Goal: Information Seeking & Learning: Learn about a topic

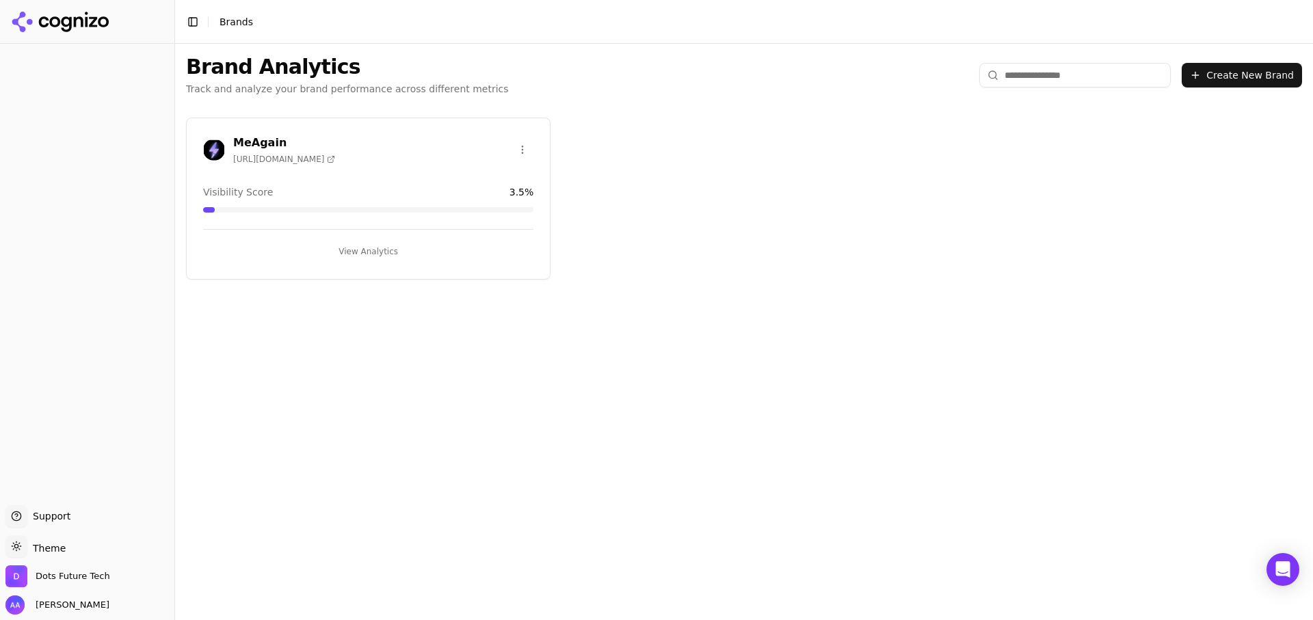
click at [281, 178] on div "MeAgain [URL][DOMAIN_NAME] Visibility Score 3.5 % View Analytics" at bounding box center [368, 199] width 364 height 162
click at [269, 147] on h3 "MeAgain" at bounding box center [284, 143] width 102 height 16
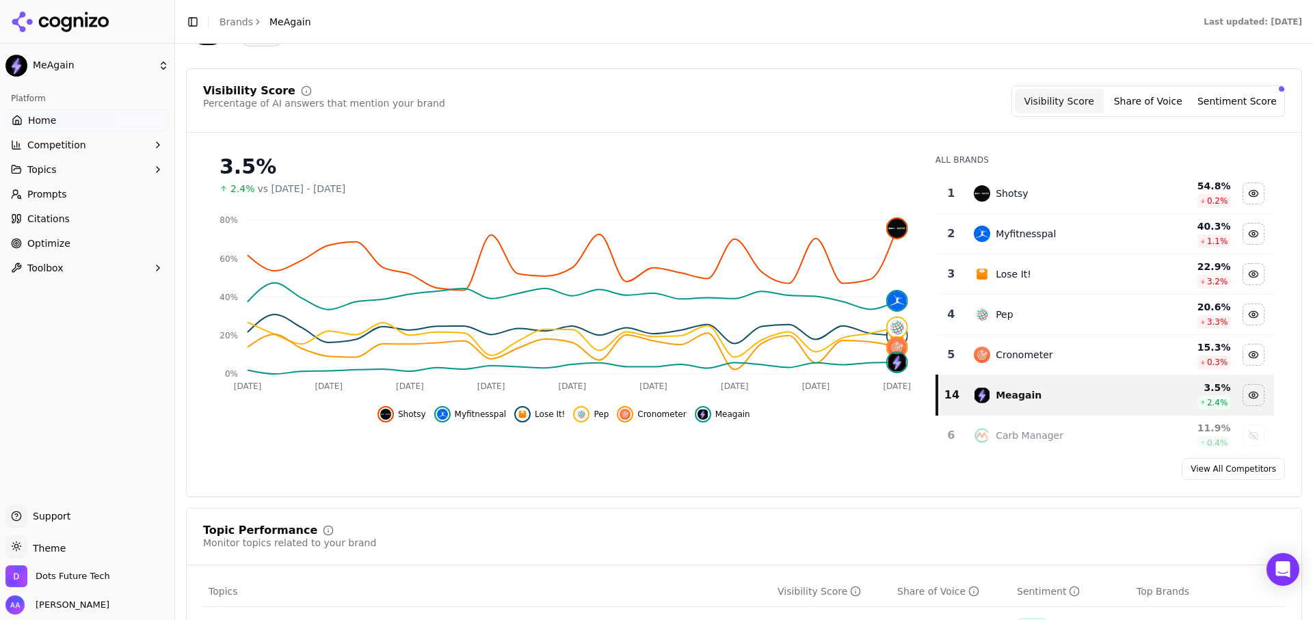
scroll to position [88, 0]
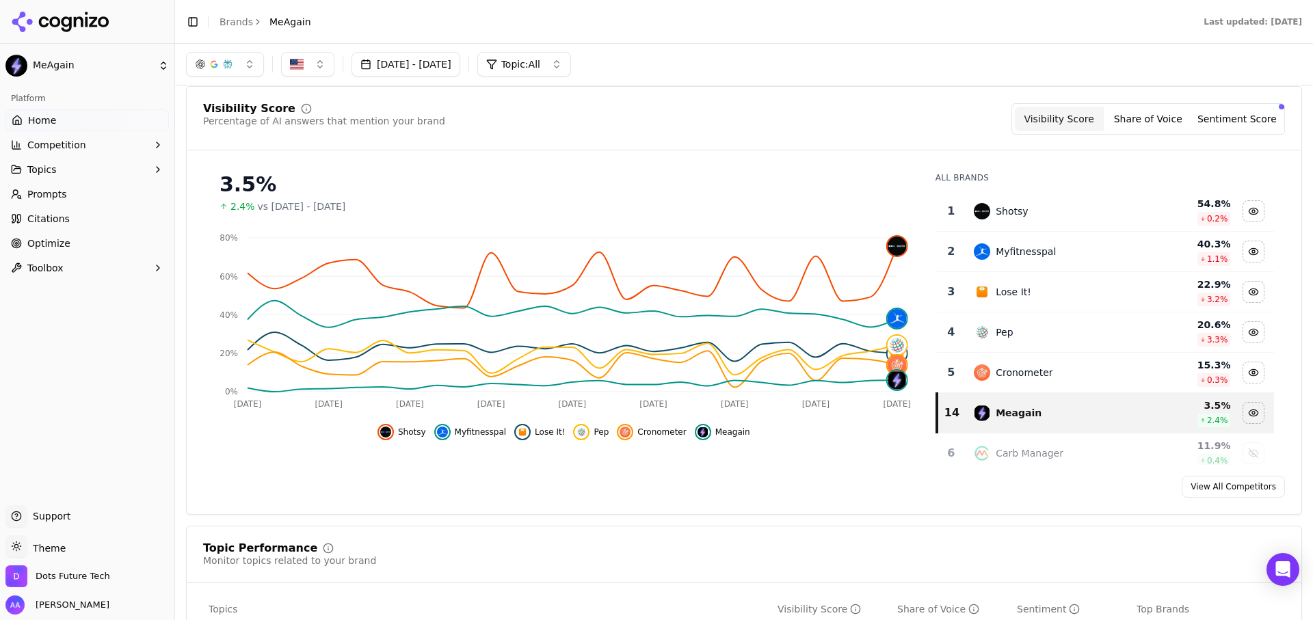
click at [1259, 492] on link "View All Competitors" at bounding box center [1233, 487] width 103 height 22
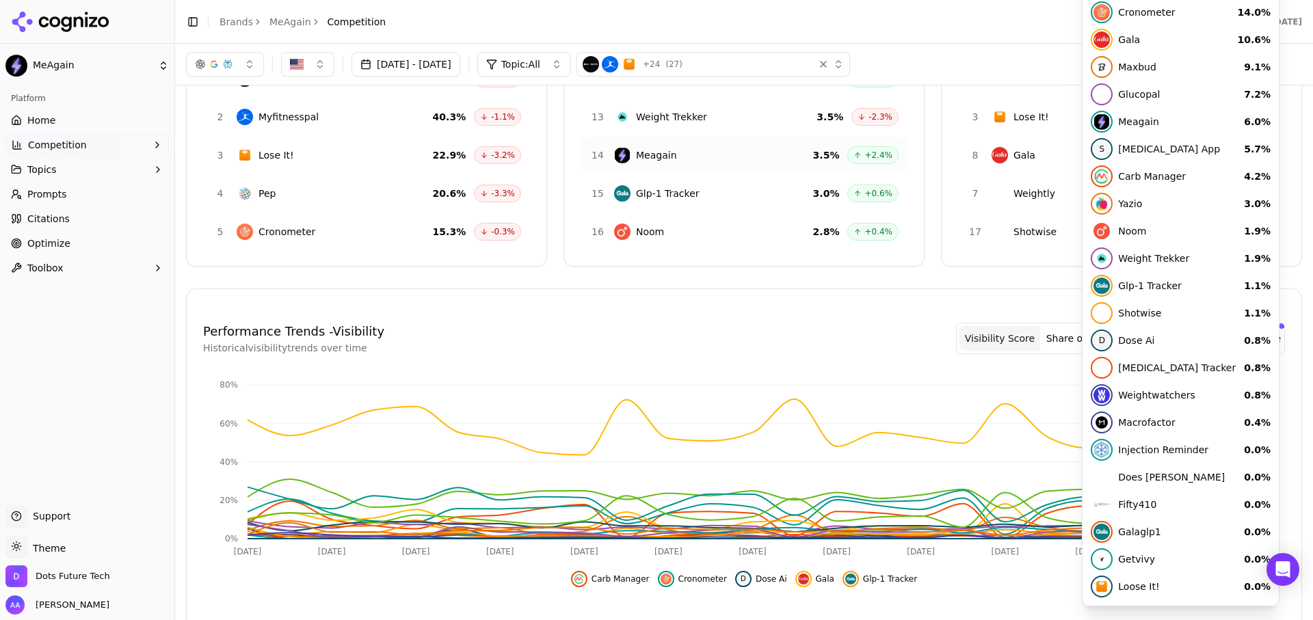
scroll to position [147, 0]
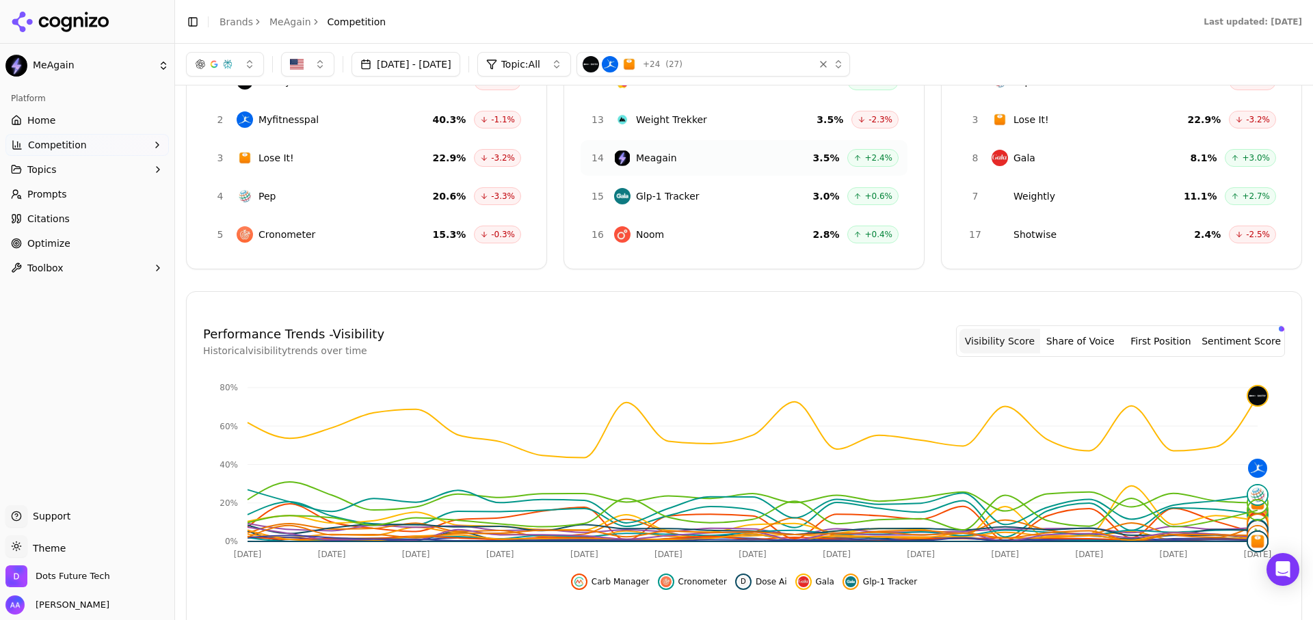
click at [1095, 349] on button "Share of Voice" at bounding box center [1080, 341] width 81 height 25
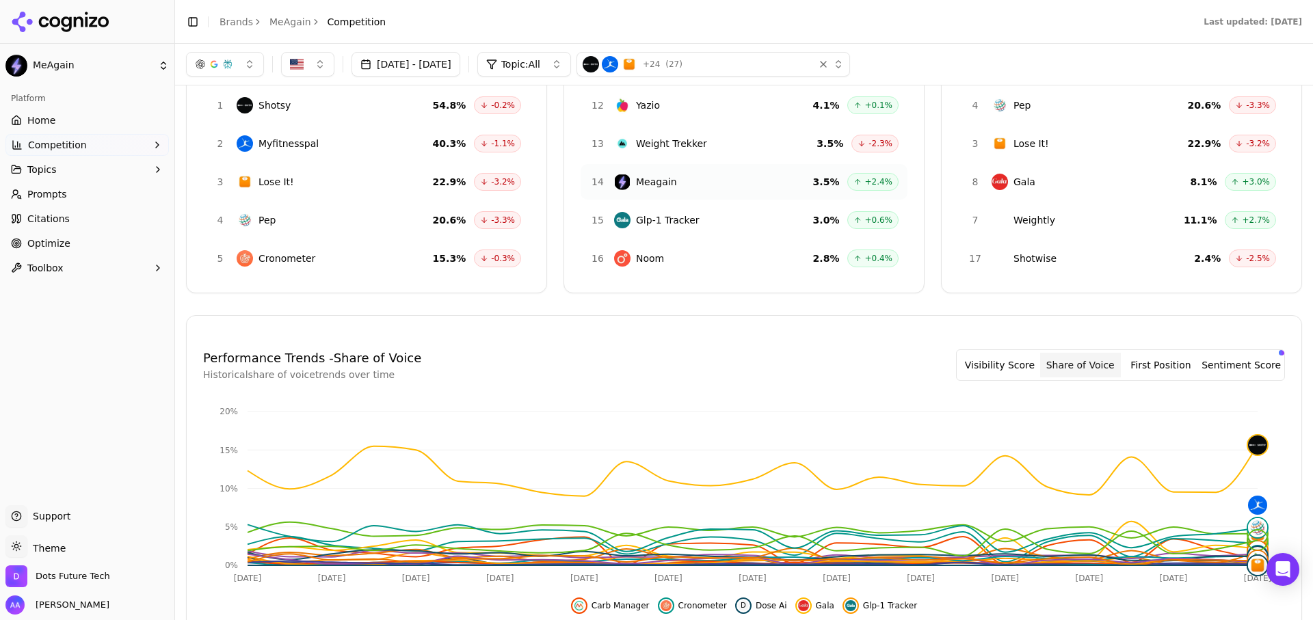
scroll to position [121, 0]
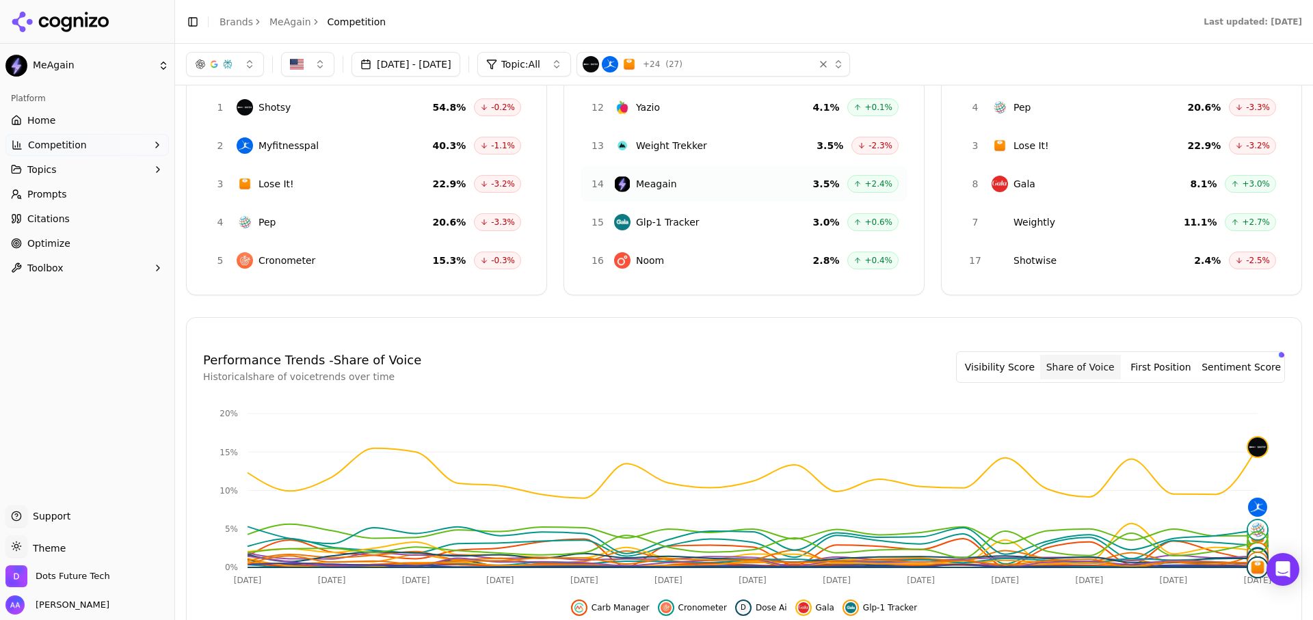
click at [1171, 358] on button "First Position" at bounding box center [1161, 367] width 81 height 25
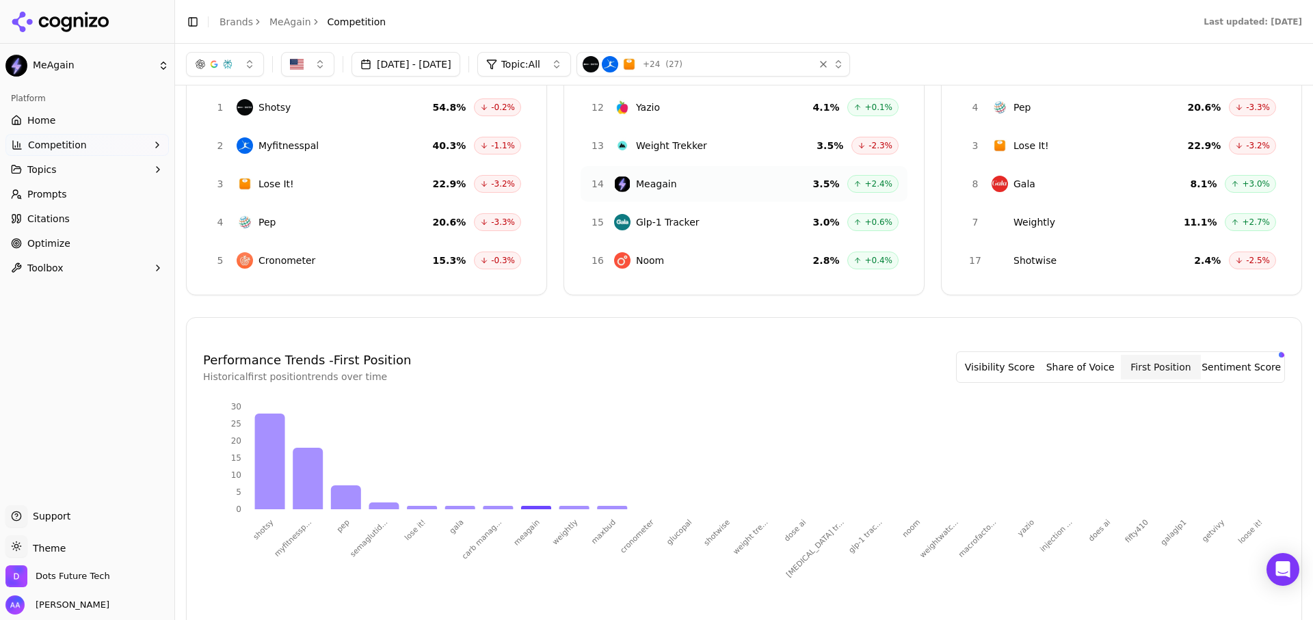
click at [1227, 369] on button "Sentiment Score" at bounding box center [1241, 367] width 81 height 25
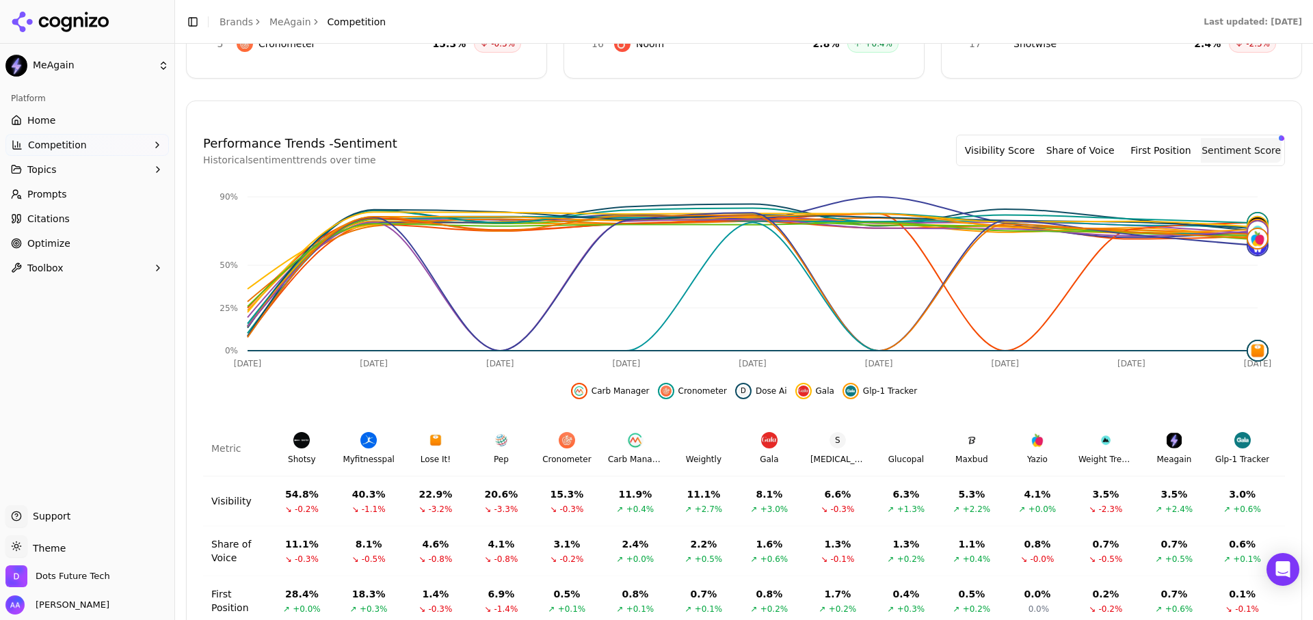
scroll to position [356, 0]
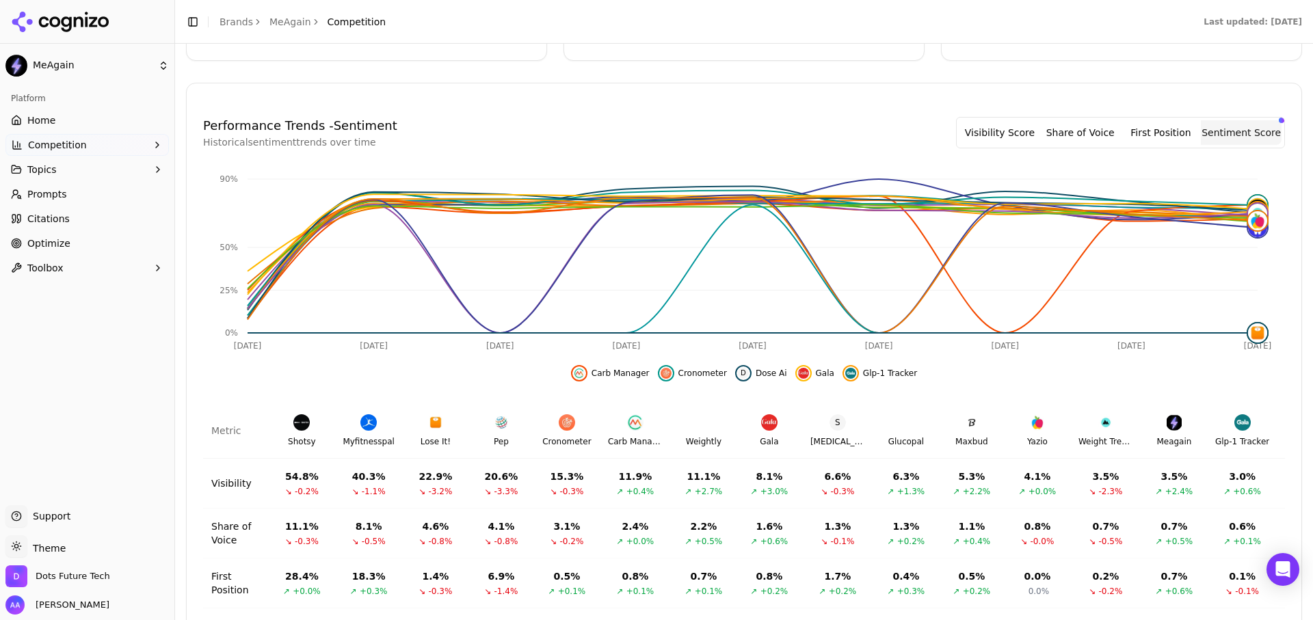
click at [103, 213] on link "Citations" at bounding box center [86, 219] width 163 height 22
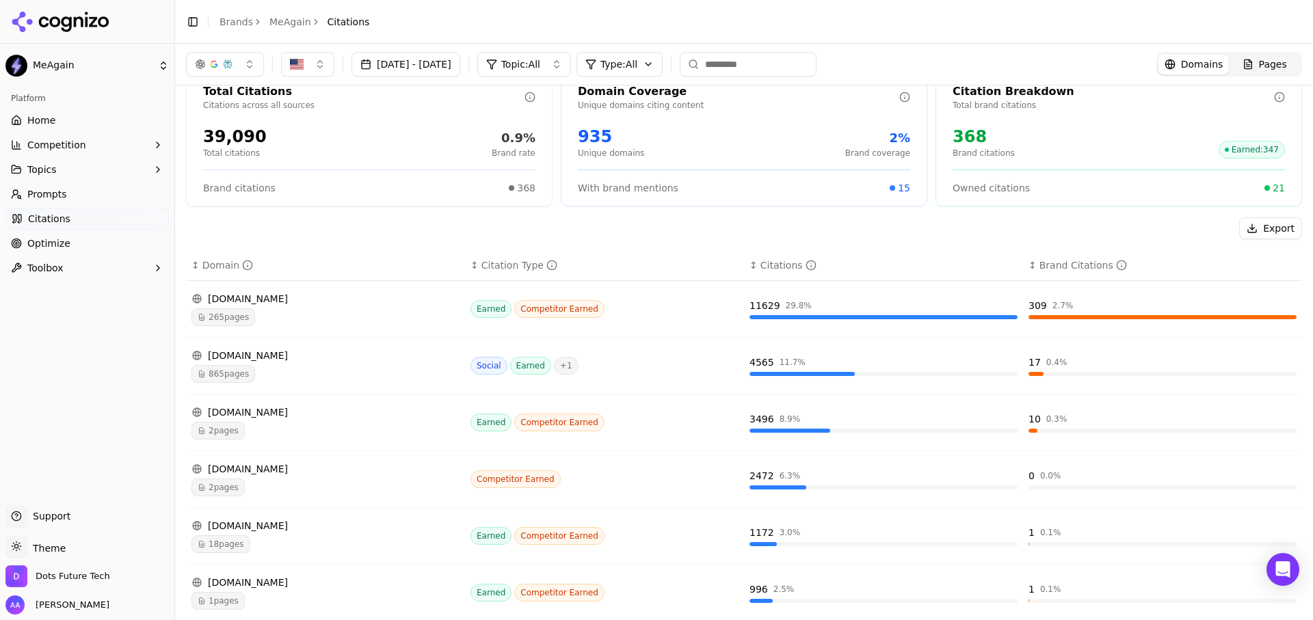
scroll to position [27, 0]
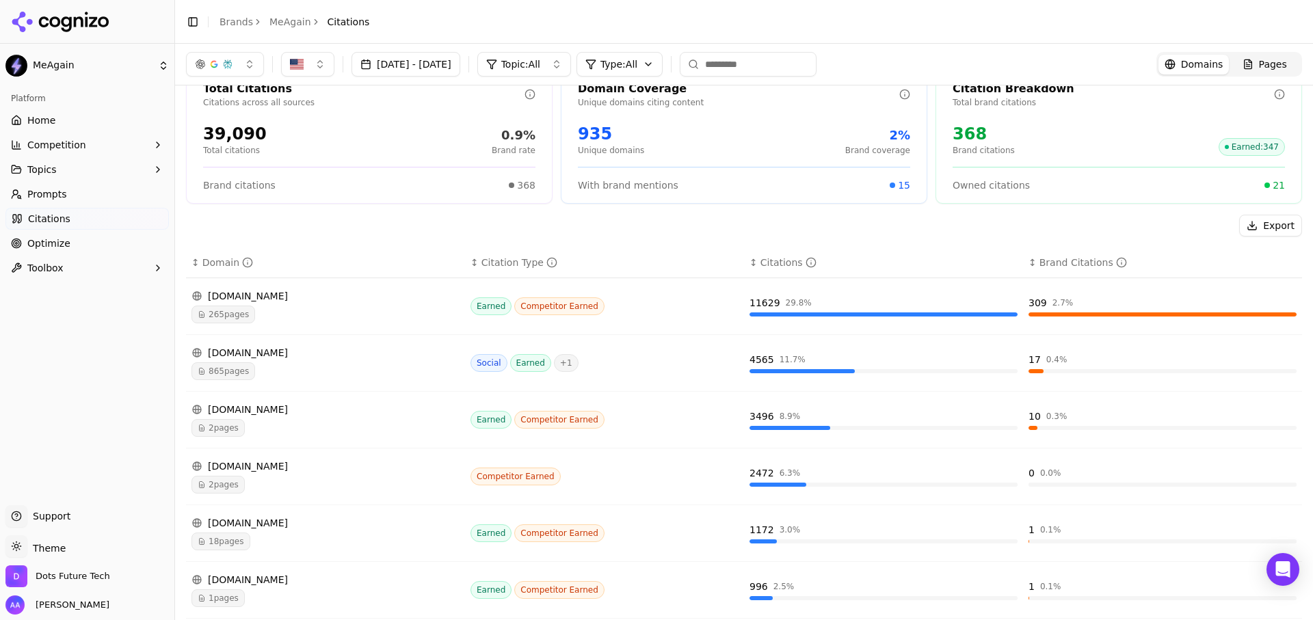
click at [217, 486] on span "2 pages" at bounding box center [217, 485] width 53 height 18
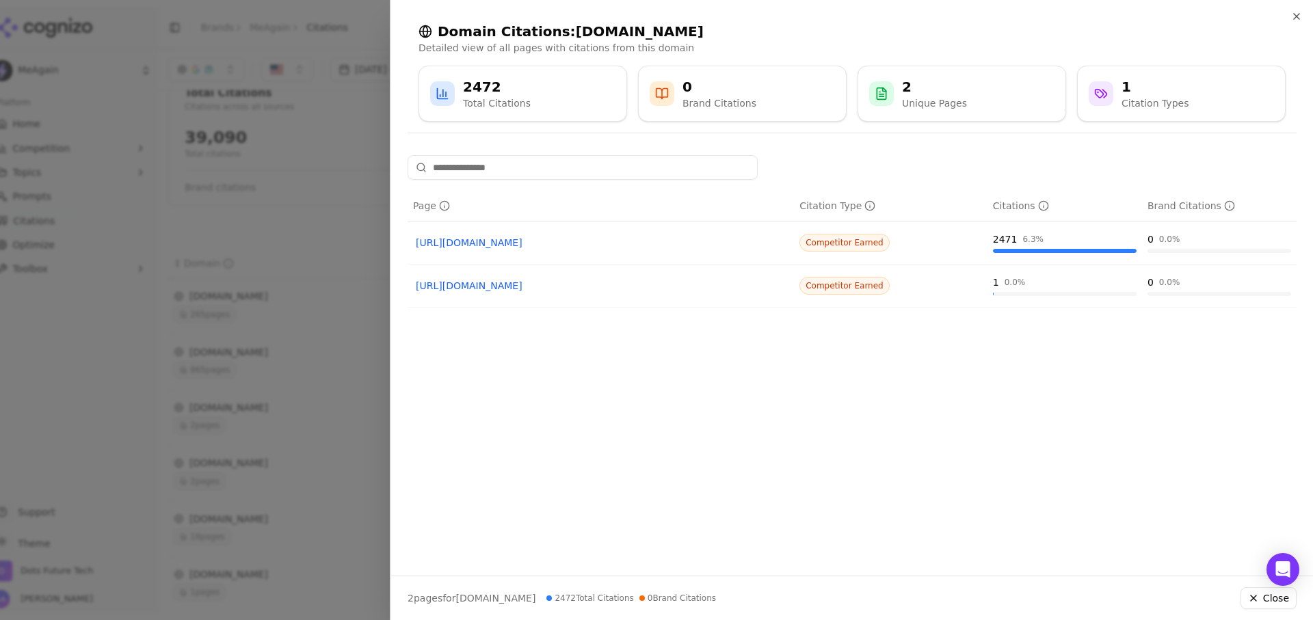
click at [302, 409] on div at bounding box center [656, 310] width 1313 height 620
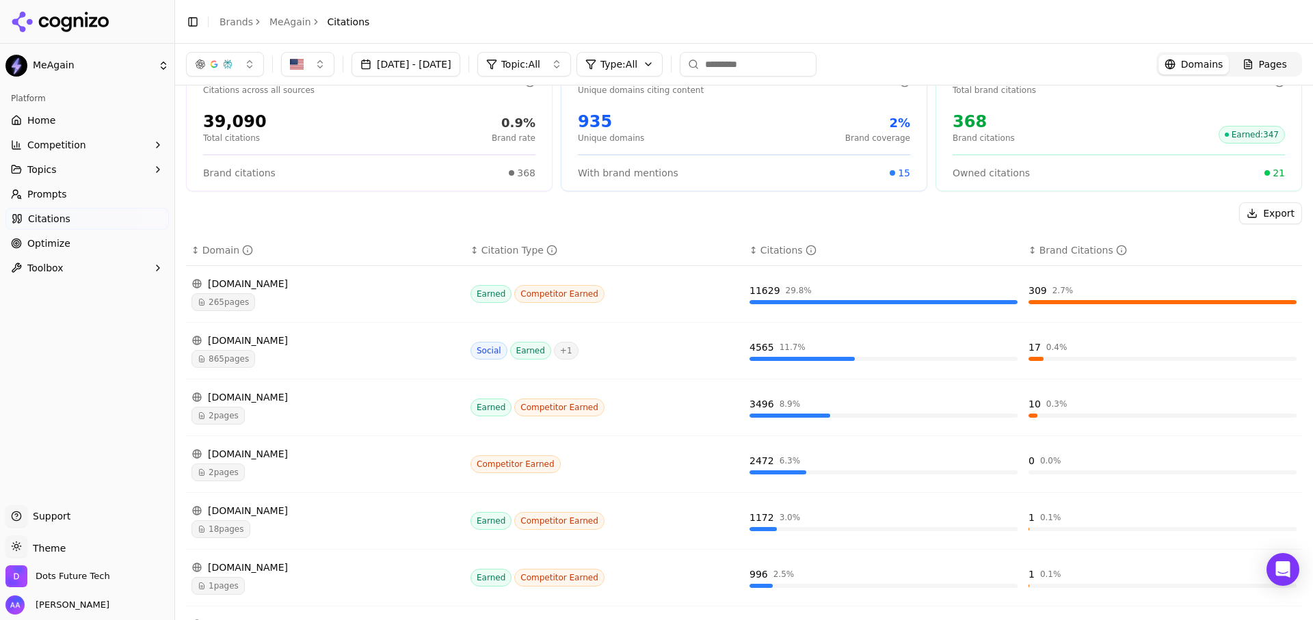
scroll to position [0, 0]
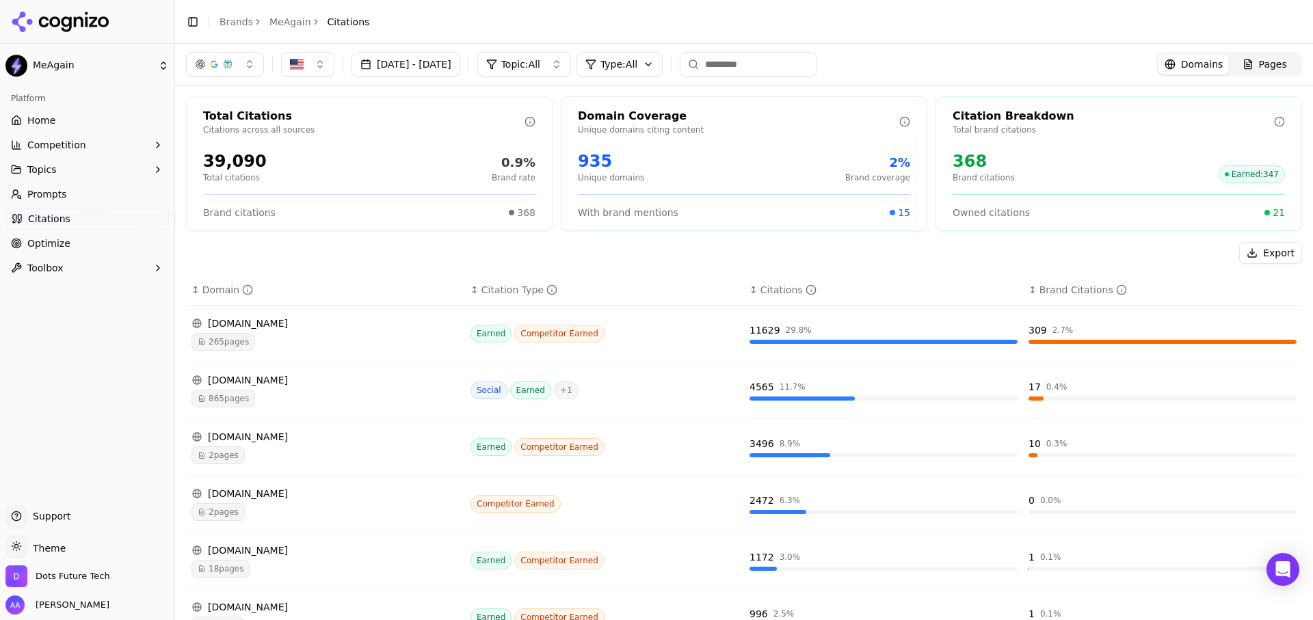
click at [50, 186] on link "Prompts" at bounding box center [86, 194] width 163 height 22
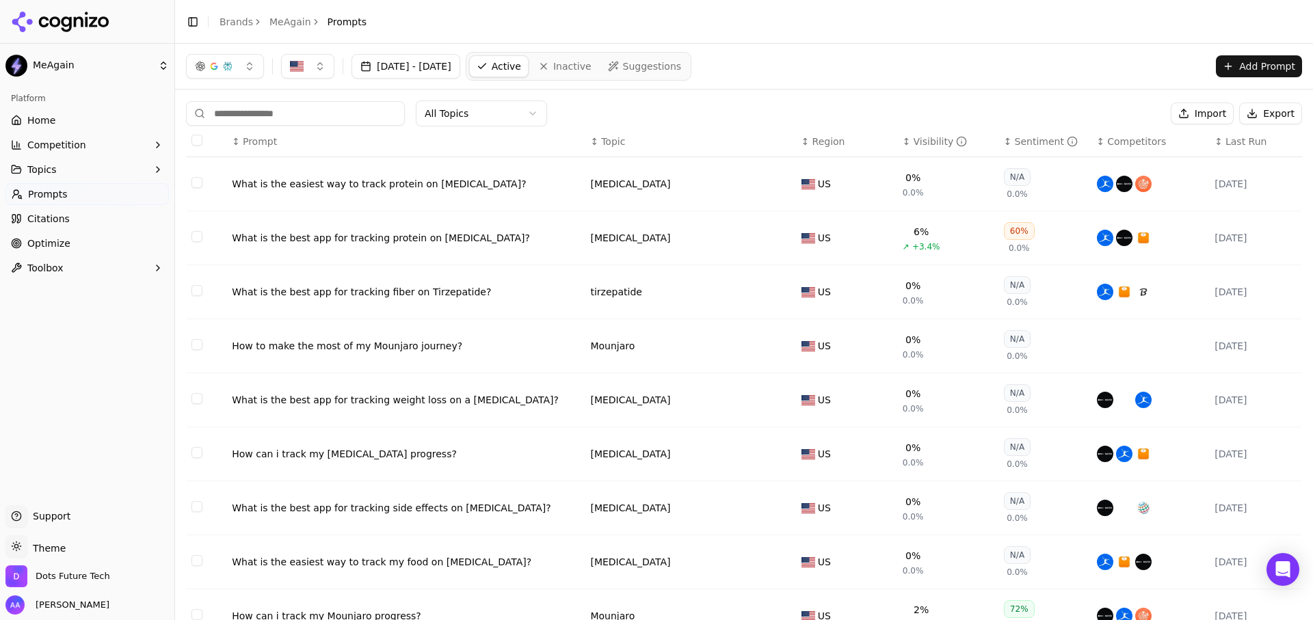
click at [919, 141] on div "Visibility" at bounding box center [940, 142] width 54 height 14
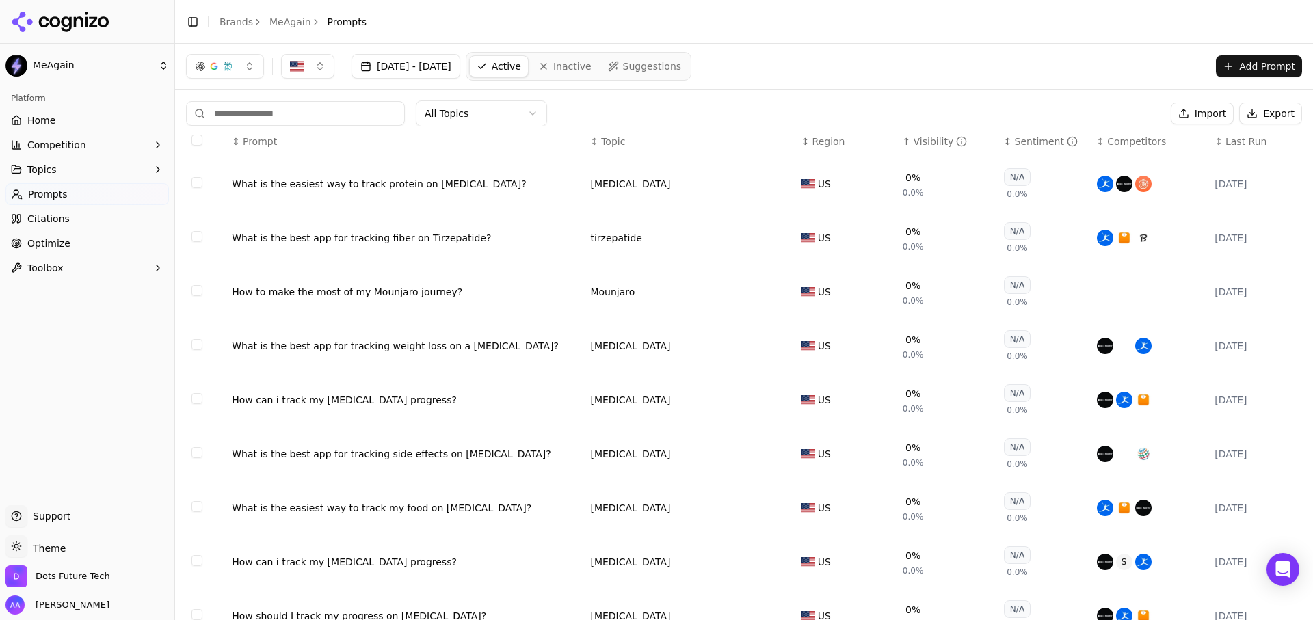
click at [919, 141] on div "Visibility" at bounding box center [940, 142] width 54 height 14
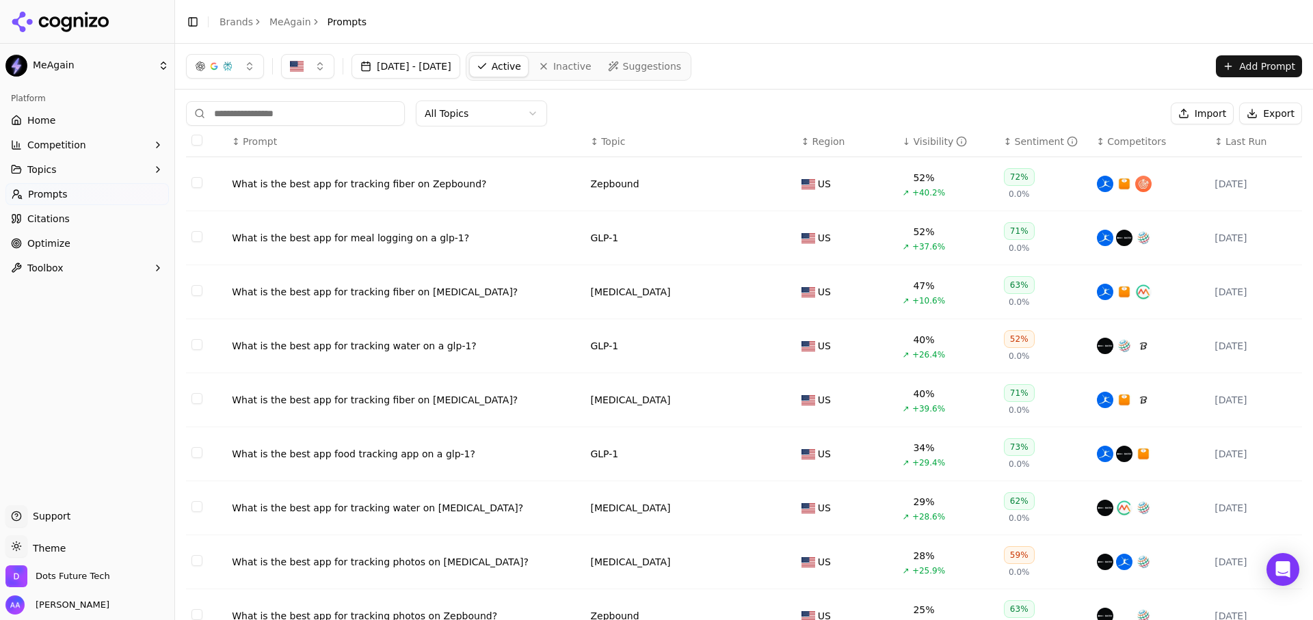
click at [82, 152] on button "Competition" at bounding box center [86, 145] width 163 height 22
click at [70, 169] on span "Metrics" at bounding box center [87, 167] width 119 height 14
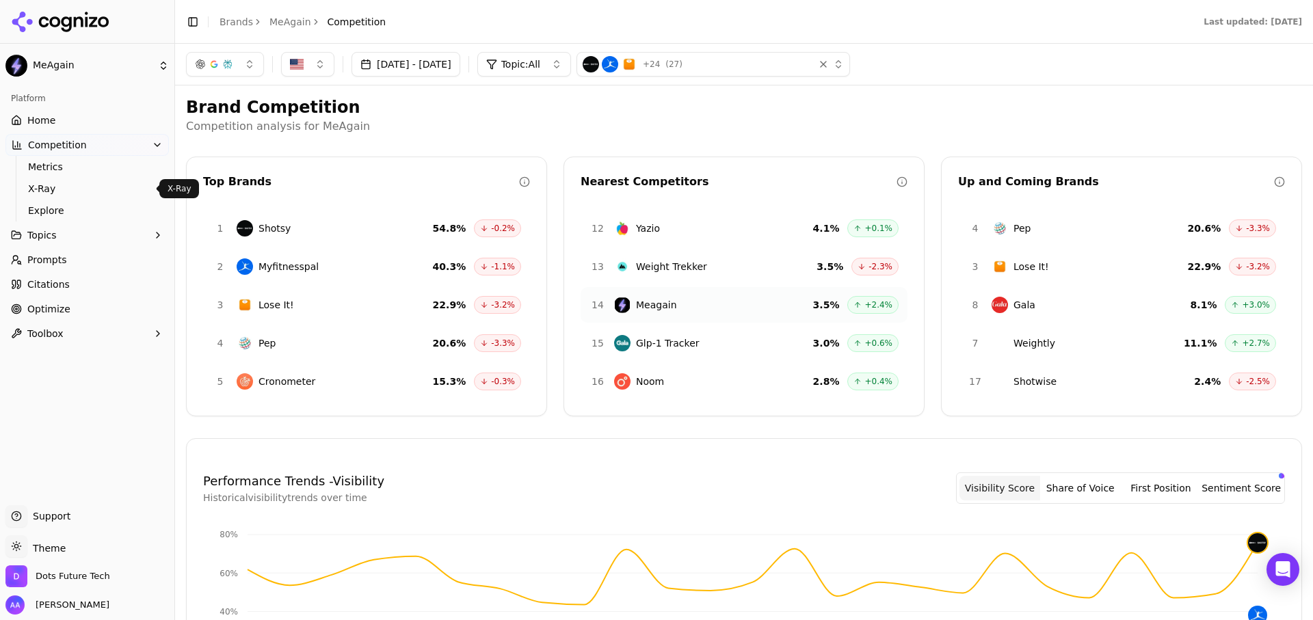
click at [101, 195] on span "X-Ray" at bounding box center [87, 189] width 119 height 14
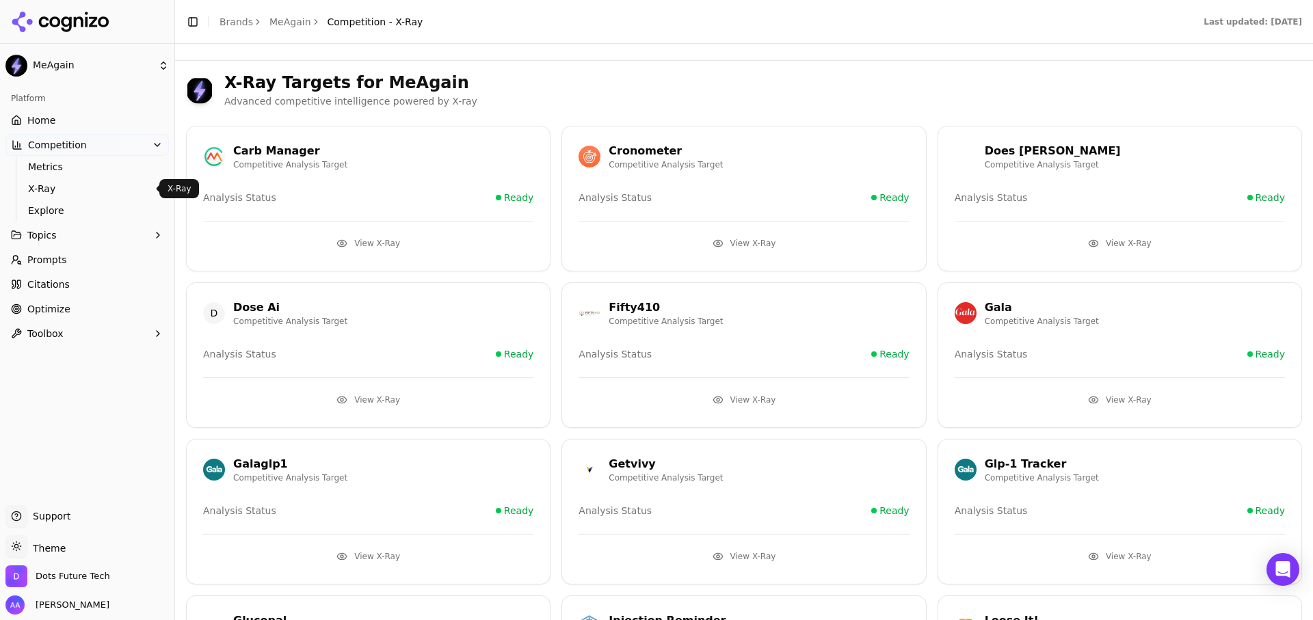
click at [48, 202] on link "Explore" at bounding box center [88, 210] width 130 height 19
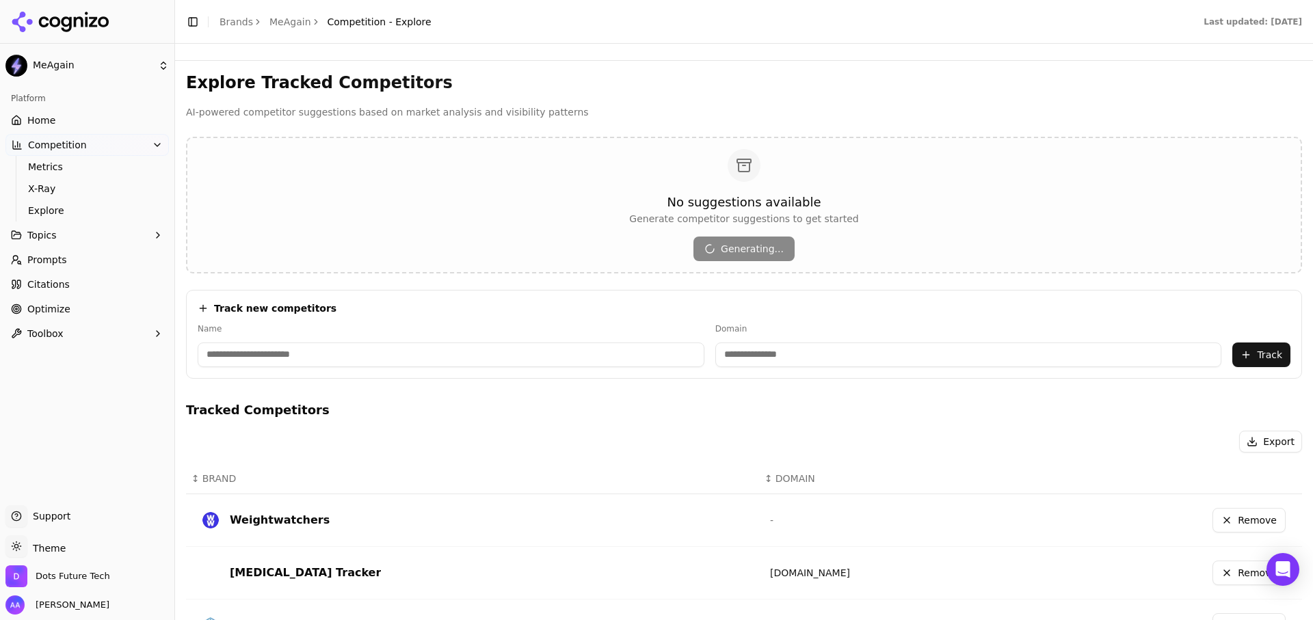
click at [98, 239] on button "Topics" at bounding box center [86, 235] width 163 height 22
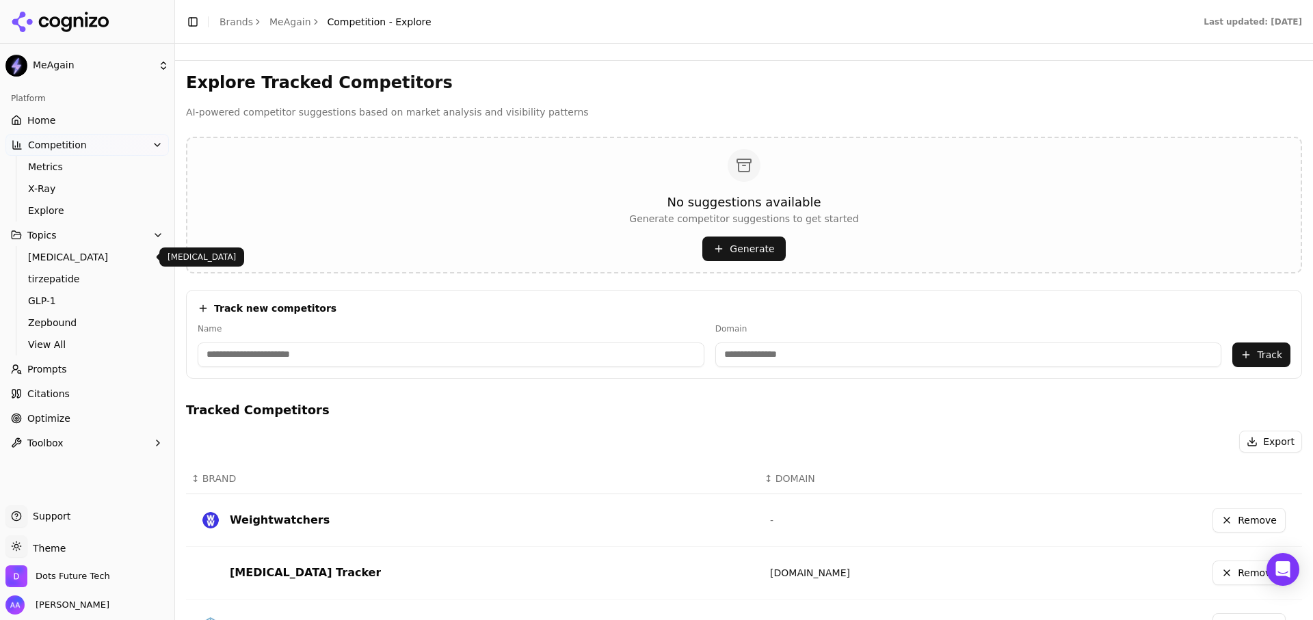
click at [89, 257] on span "[MEDICAL_DATA]" at bounding box center [87, 257] width 119 height 14
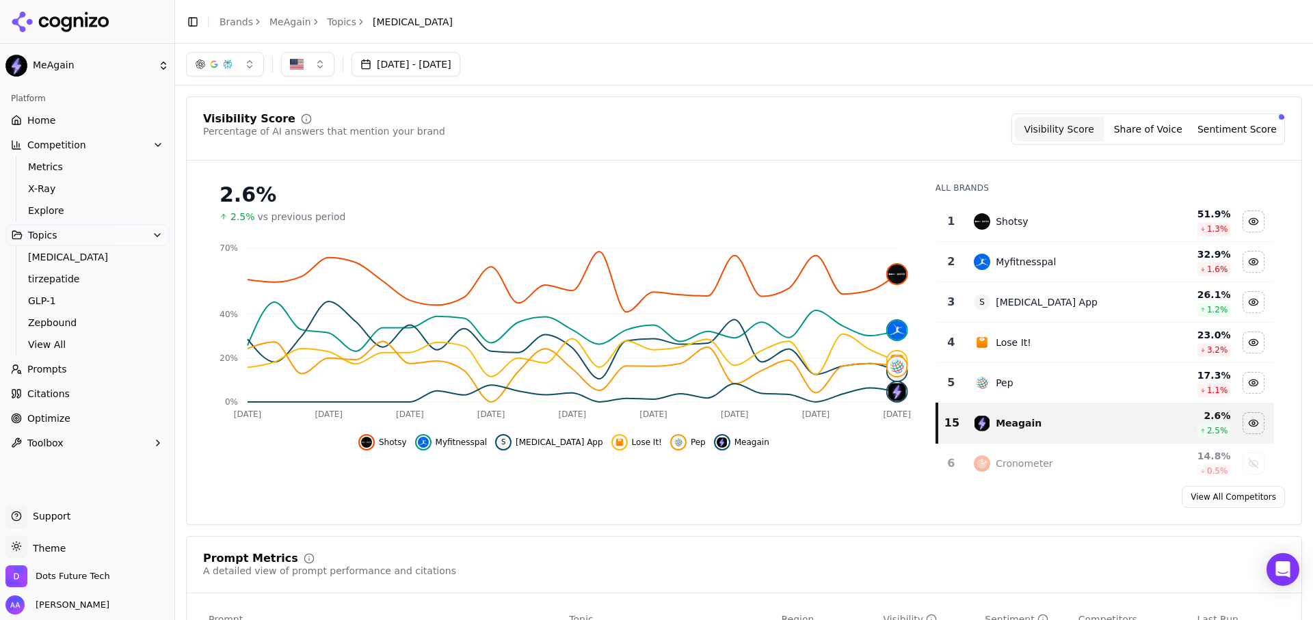
click at [68, 280] on span "tirzepatide" at bounding box center [87, 279] width 119 height 14
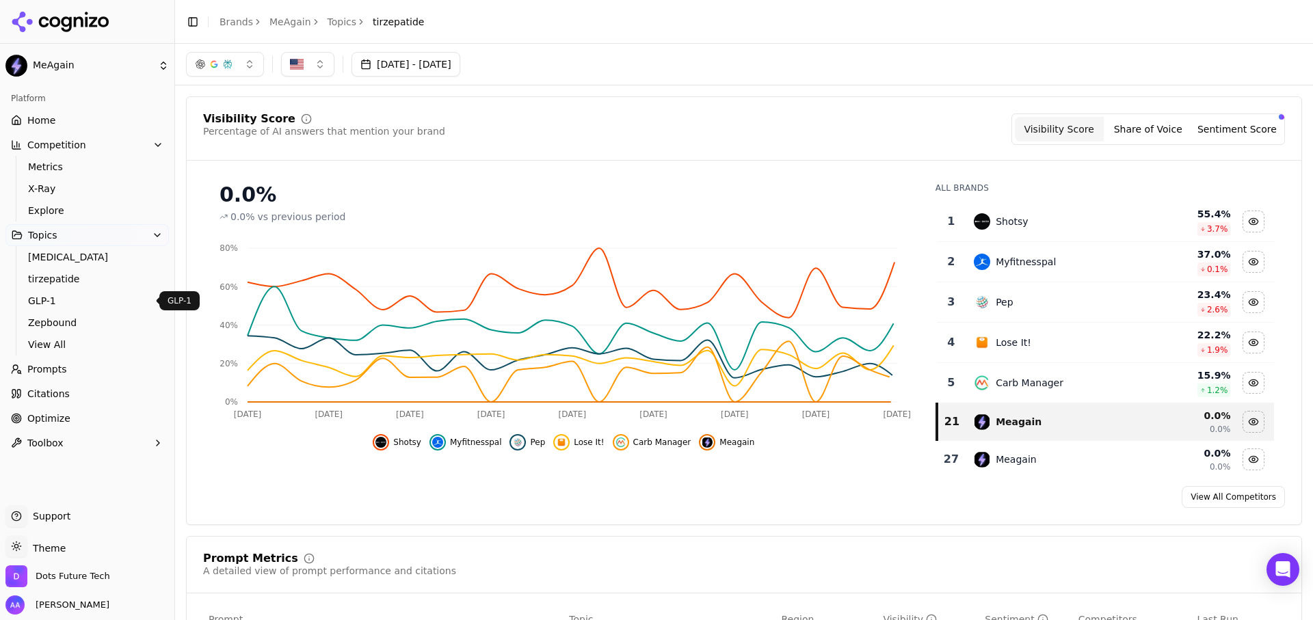
click at [65, 301] on span "GLP-1" at bounding box center [87, 301] width 119 height 14
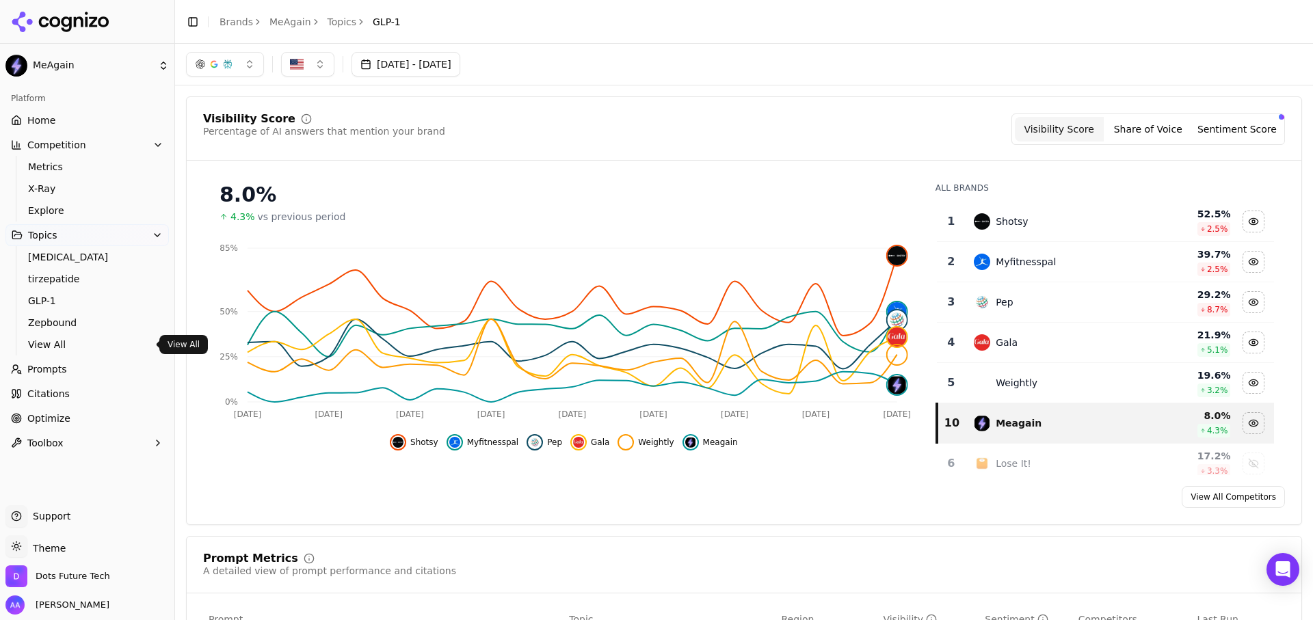
click at [79, 338] on span "View All" at bounding box center [87, 345] width 119 height 14
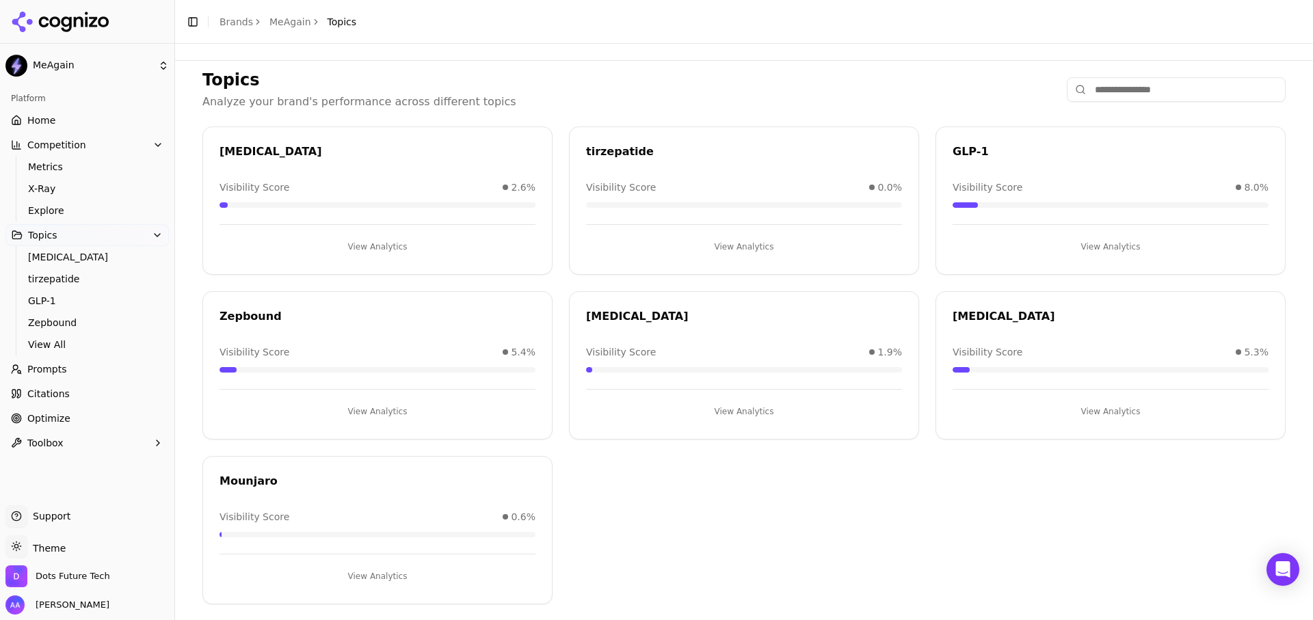
scroll to position [31, 0]
